Goal: Information Seeking & Learning: Learn about a topic

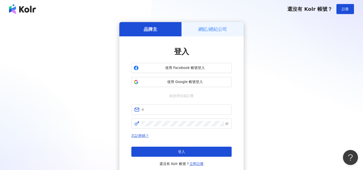
click at [167, 146] on div "忘記密碼？ 登入 還沒有 Kolr 帳號？ 立即註冊" at bounding box center [181, 149] width 100 height 34
click at [174, 87] on div "登入 使用 Facebook 帳號登入 使用 Google 帳號登入 或使用信箱註冊 忘記密碼？ 登入 還沒有 Kolr 帳號？ 立即註冊" at bounding box center [181, 106] width 100 height 120
click at [174, 83] on span "使用 Google 帳號登入" at bounding box center [184, 81] width 89 height 5
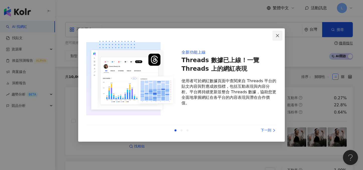
click at [279, 35] on span "Close" at bounding box center [277, 36] width 10 height 4
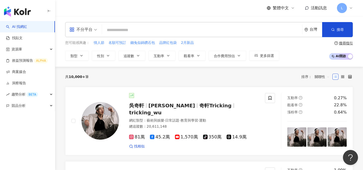
click at [151, 30] on input "search" at bounding box center [202, 30] width 196 height 10
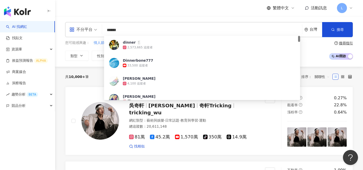
drag, startPoint x: 148, startPoint y: 33, endPoint x: 47, endPoint y: 28, distance: 102.0
paste input "****"
click at [92, 32] on div "不分平台" at bounding box center [80, 30] width 23 height 8
type input "**********"
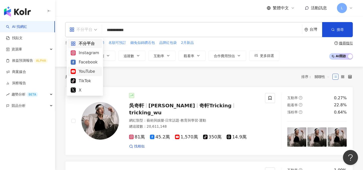
click at [87, 71] on div "YouTube" at bounding box center [85, 71] width 28 height 6
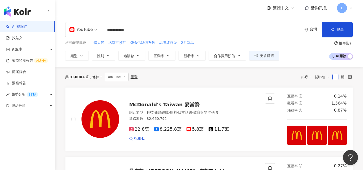
click at [176, 30] on input "**********" at bounding box center [202, 30] width 196 height 10
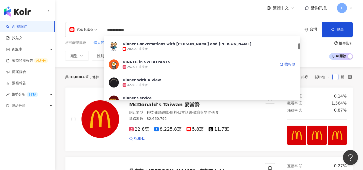
scroll to position [108, 0]
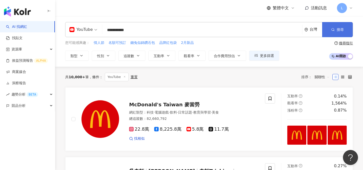
click at [331, 28] on icon "button" at bounding box center [333, 30] width 4 height 4
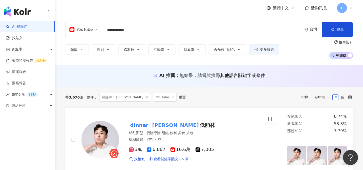
scroll to position [26, 0]
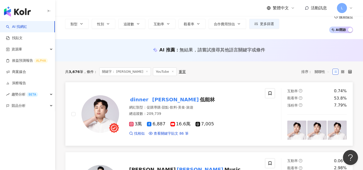
click at [200, 99] on span "低能林" at bounding box center [207, 99] width 15 height 6
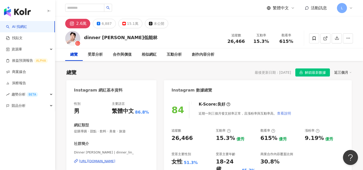
scroll to position [0, 0]
drag, startPoint x: 278, startPoint y: 74, endPoint x: 291, endPoint y: 74, distance: 12.5
click at [291, 74] on div "最後更新日期：[DATE] 解鎖最新數據 近三個月" at bounding box center [302, 72] width 97 height 8
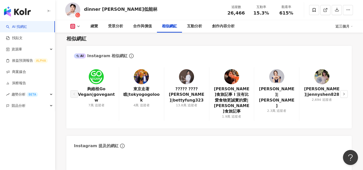
scroll to position [924, 0]
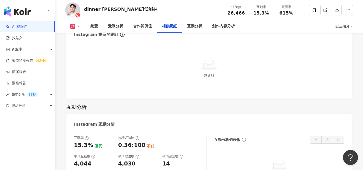
click at [79, 28] on button at bounding box center [75, 26] width 20 height 5
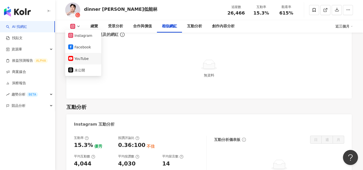
click at [78, 58] on button "YouTube" at bounding box center [83, 58] width 30 height 7
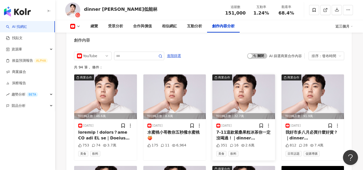
scroll to position [1189, 0]
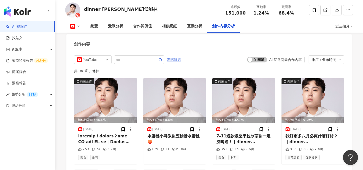
click at [173, 57] on span "進階篩選" at bounding box center [174, 60] width 14 height 8
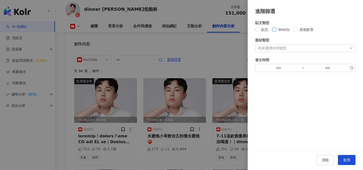
click at [278, 27] on span "Shorts" at bounding box center [283, 30] width 15 height 6
click at [289, 49] on div "尚未選擇任何類型" at bounding box center [305, 48] width 100 height 8
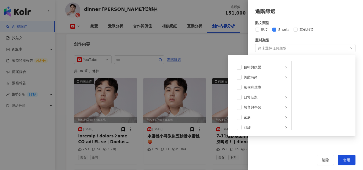
click at [289, 49] on div "尚未選擇任何類型 藝術與娛樂 美妝時尚 氣候和環境 日常話題 教育與學習 家庭 財經 美食 命理占卜 遊戲 法政社會 生活風格 影視娛樂 醫療與健康 寵物 攝…" at bounding box center [305, 48] width 100 height 8
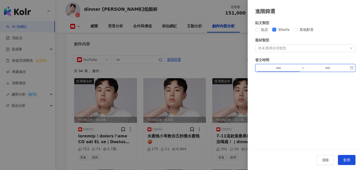
click at [287, 68] on input at bounding box center [278, 68] width 42 height 6
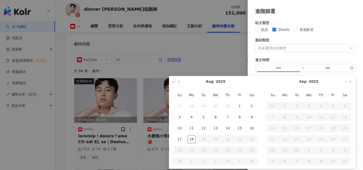
click at [179, 82] on span "button" at bounding box center [179, 81] width 3 height 3
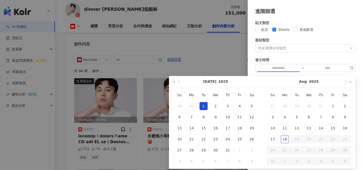
type input "**********"
click at [201, 104] on div "1" at bounding box center [203, 106] width 8 height 8
click at [327, 69] on input at bounding box center [327, 68] width 42 height 6
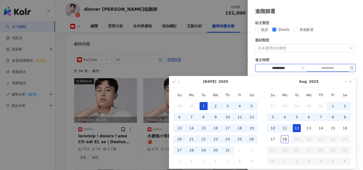
type input "**********"
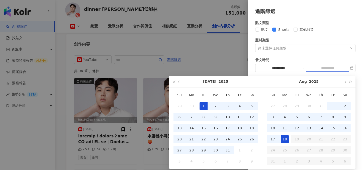
click at [285, 140] on div "18" at bounding box center [284, 139] width 8 height 8
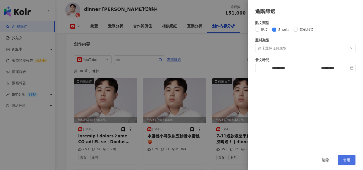
click at [346, 158] on span "套用" at bounding box center [346, 160] width 7 height 4
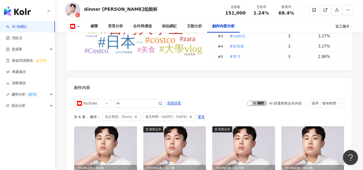
scroll to position [1160, 0]
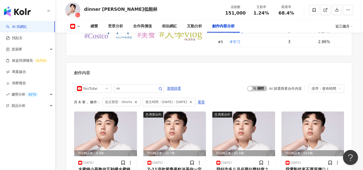
click at [187, 99] on span "發文時間：[DATE] - [DATE]" at bounding box center [166, 102] width 42 height 6
click at [205, 98] on span "重置" at bounding box center [201, 102] width 7 height 8
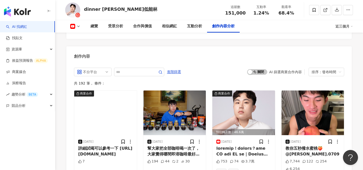
scroll to position [1179, 0]
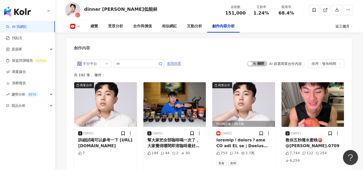
click at [170, 60] on span "進階篩選" at bounding box center [174, 64] width 14 height 8
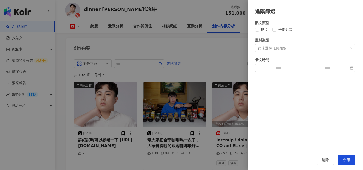
click at [272, 47] on div "尚未選擇任何類型" at bounding box center [272, 48] width 28 height 4
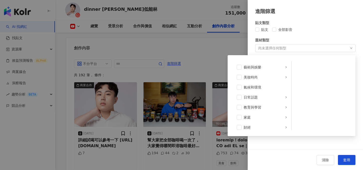
click at [317, 32] on div "貼文 全部影音" at bounding box center [305, 30] width 100 height 6
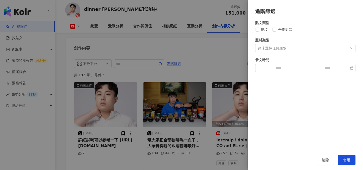
click at [213, 52] on div at bounding box center [181, 85] width 363 height 170
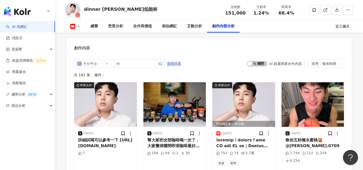
click at [98, 60] on div "不分平台" at bounding box center [91, 64] width 16 height 8
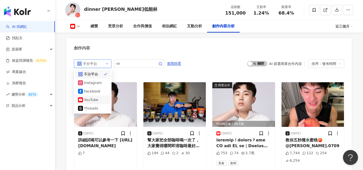
click at [94, 97] on div "YouTube" at bounding box center [92, 100] width 16 height 6
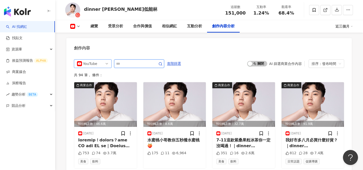
click at [161, 62] on circle "button" at bounding box center [160, 63] width 3 height 3
click at [201, 45] on div "創作內容" at bounding box center [208, 46] width 285 height 16
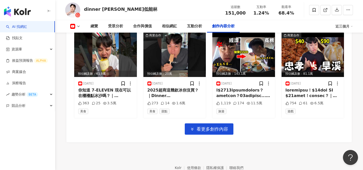
scroll to position [1428, 0]
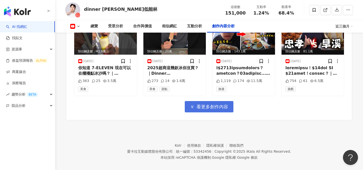
click at [201, 104] on span "看更多創作內容" at bounding box center [212, 107] width 32 height 6
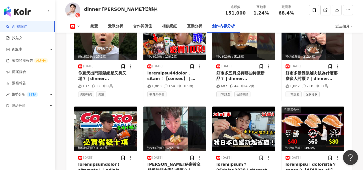
scroll to position [1667, 0]
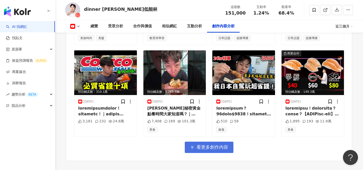
click at [221, 144] on span "看更多創作內容" at bounding box center [212, 147] width 32 height 6
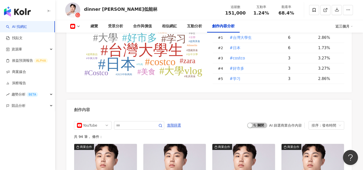
scroll to position [1140, 0]
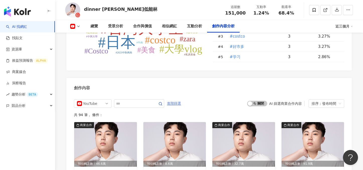
click at [173, 99] on span "進階篩選" at bounding box center [174, 103] width 14 height 8
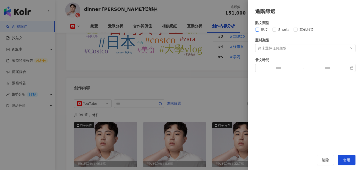
click at [269, 29] on span "貼文" at bounding box center [264, 30] width 11 height 6
click at [298, 49] on div "尚未選擇任何類型" at bounding box center [305, 48] width 100 height 8
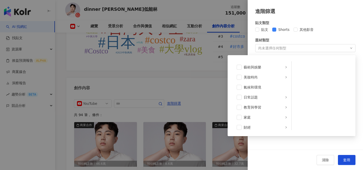
click at [298, 49] on div "尚未選擇任何類型 藝術與娛樂 美妝時尚 氣候和環境 日常話題 教育與學習 家庭 財經 美食 命理占卜 遊戲 法政社會 生活風格 影視娛樂 醫療與健康 寵物 攝…" at bounding box center [305, 48] width 100 height 8
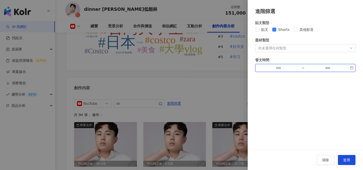
click at [291, 68] on input at bounding box center [278, 68] width 42 height 6
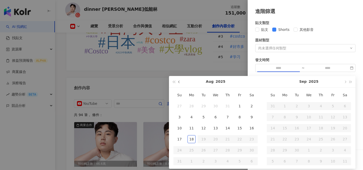
click at [179, 81] on span "button" at bounding box center [179, 81] width 3 height 3
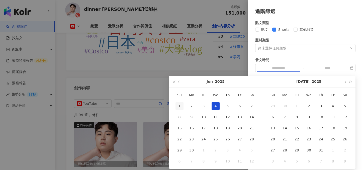
type input "**********"
click at [178, 109] on div "1" at bounding box center [179, 106] width 8 height 8
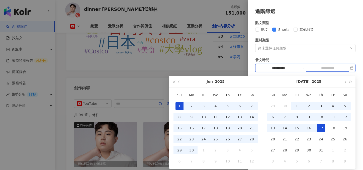
type input "**********"
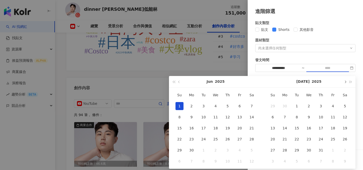
click at [347, 81] on button "button" at bounding box center [345, 81] width 6 height 11
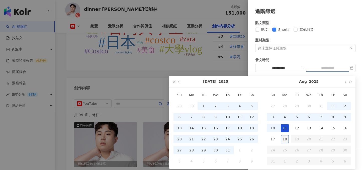
type input "**********"
click at [284, 142] on div "18" at bounding box center [284, 139] width 8 height 8
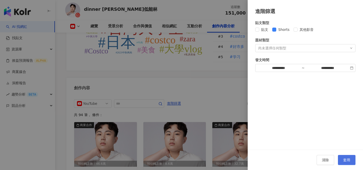
click at [350, 162] on button "套用" at bounding box center [346, 160] width 18 height 10
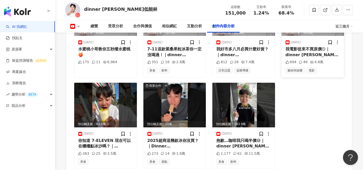
scroll to position [1284, 0]
